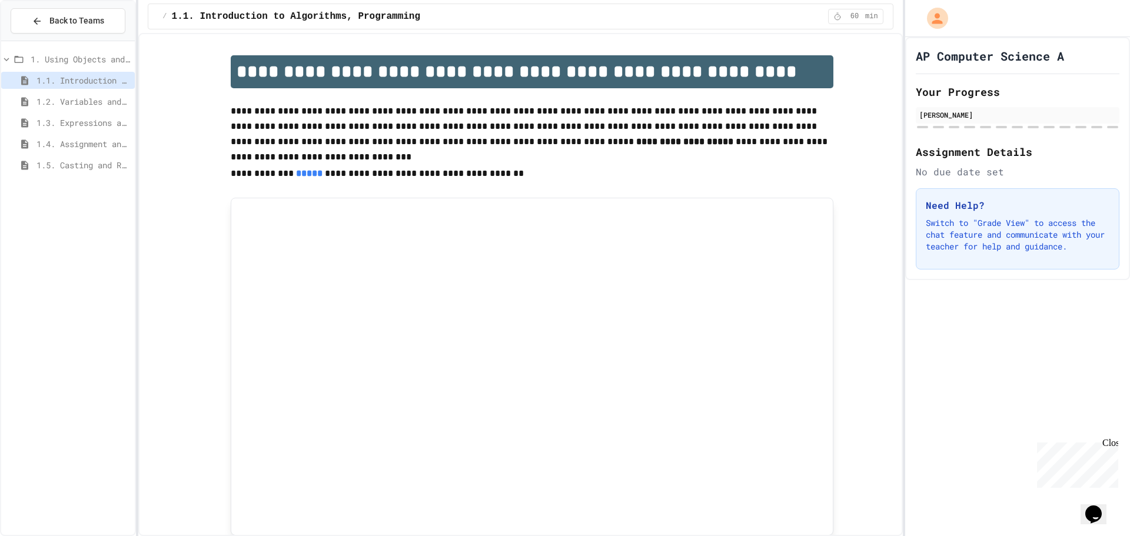
click at [49, 104] on span "1.2. Variables and Data Types" at bounding box center [83, 101] width 94 height 12
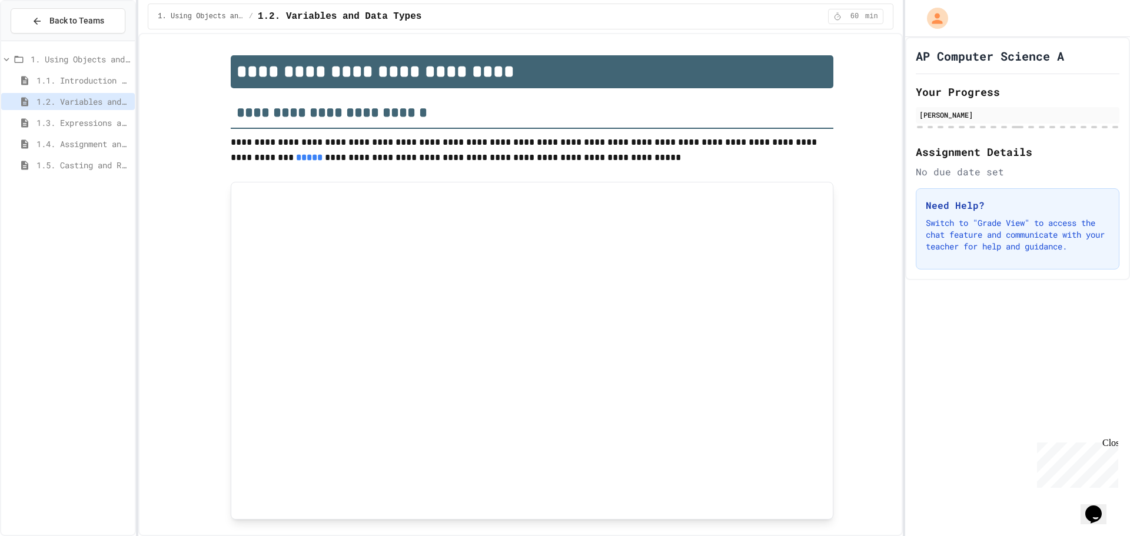
click at [59, 121] on span "1.3. Expressions and Output [New]" at bounding box center [83, 123] width 94 height 12
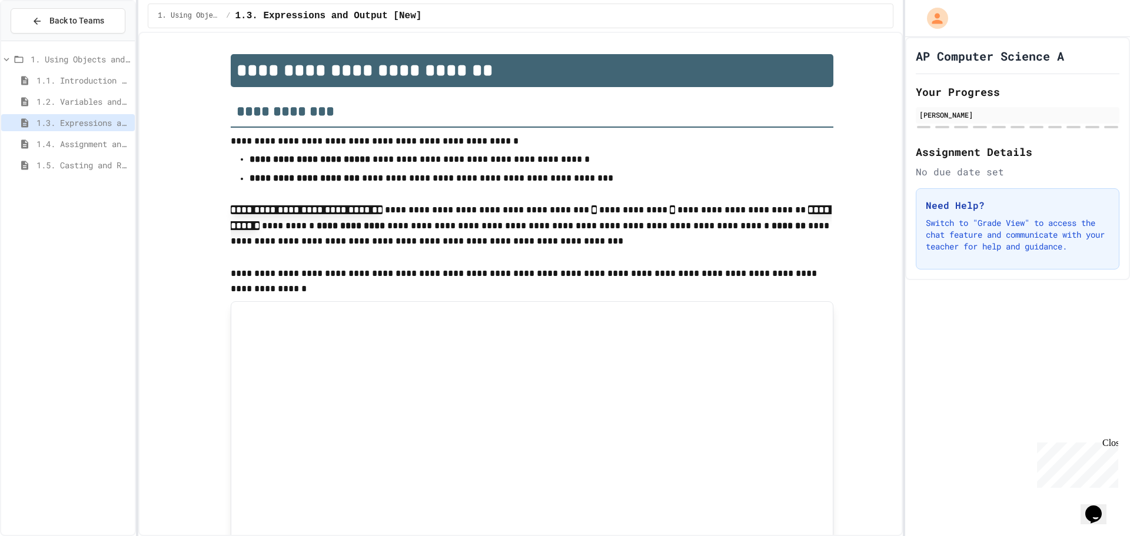
click at [63, 154] on div "1.4. Assignment and Input" at bounding box center [68, 145] width 134 height 21
click at [66, 164] on span "1.5. Casting and Ranges of Values" at bounding box center [83, 165] width 94 height 12
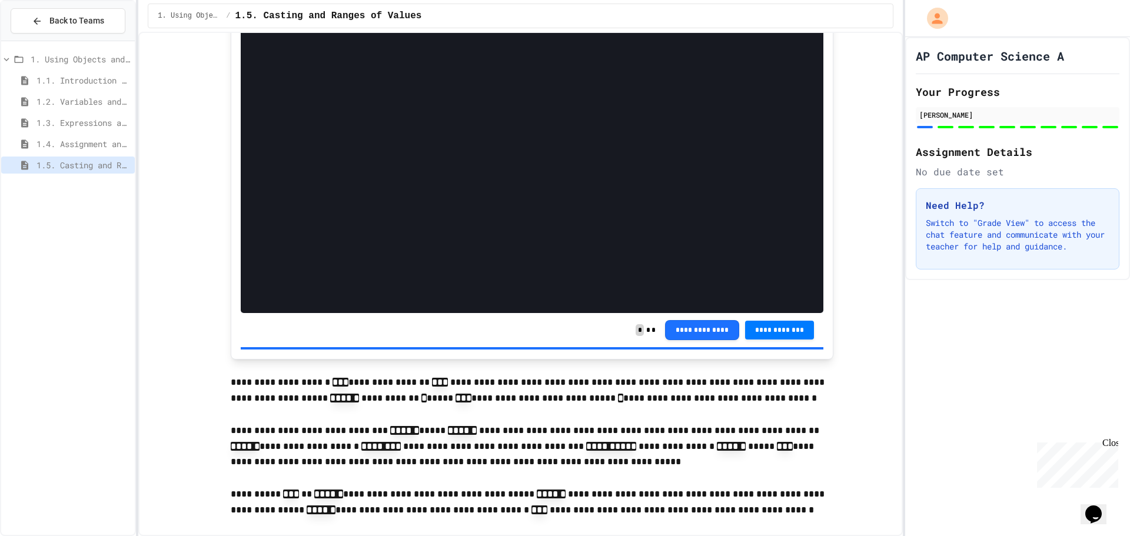
scroll to position [1118, 0]
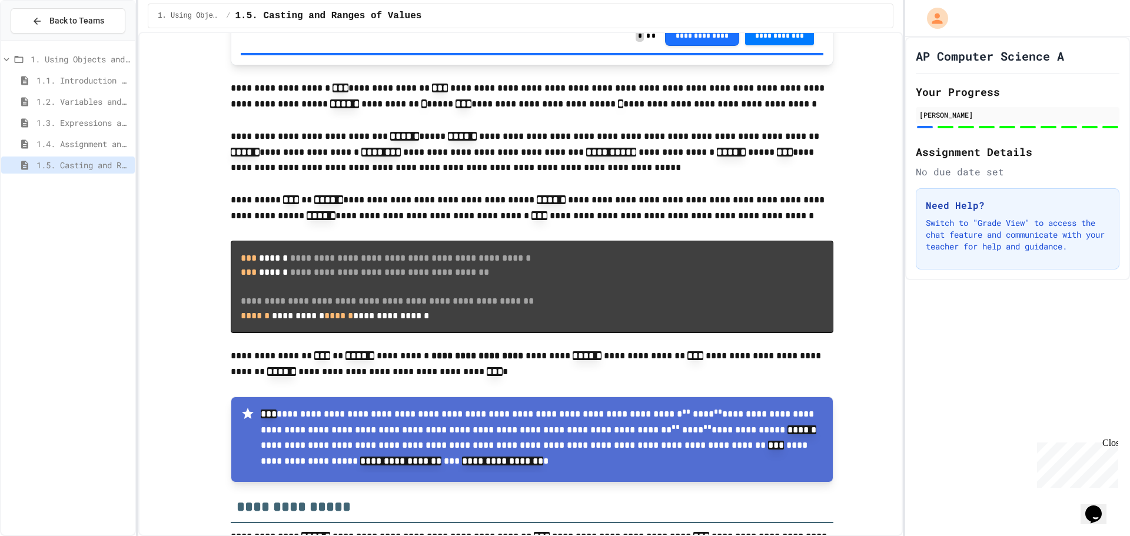
click at [88, 148] on span "1.4. Assignment and Input" at bounding box center [83, 144] width 94 height 12
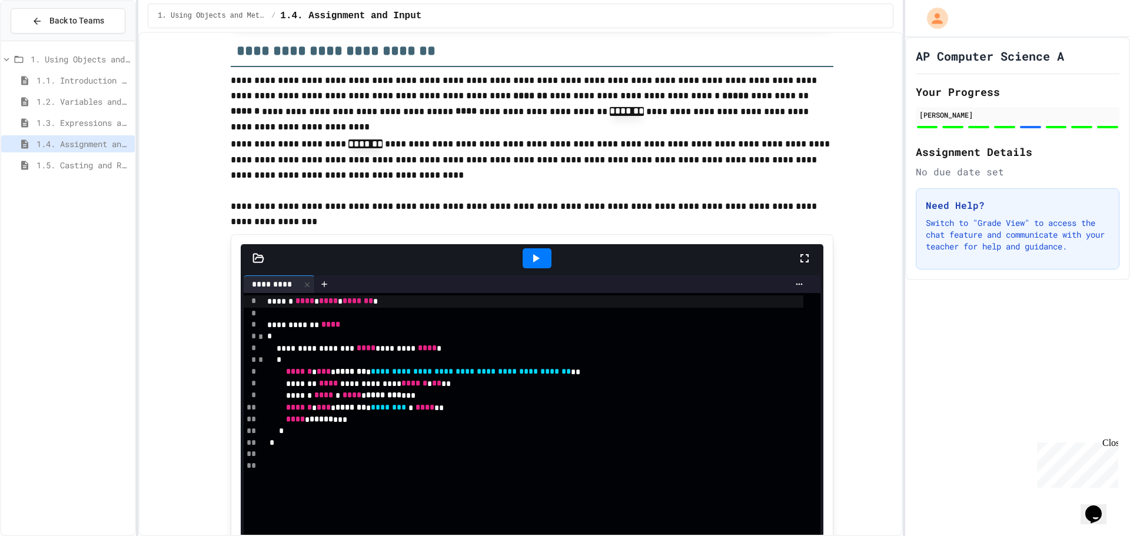
scroll to position [3659, 0]
